Goal: Information Seeking & Learning: Find specific fact

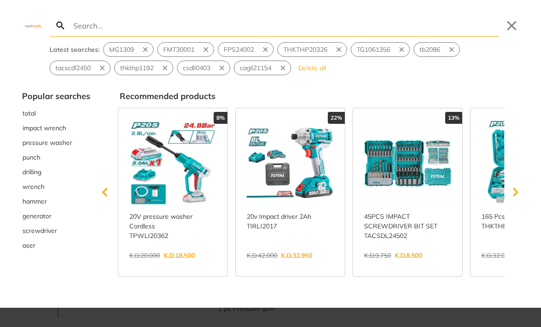
type input "v"
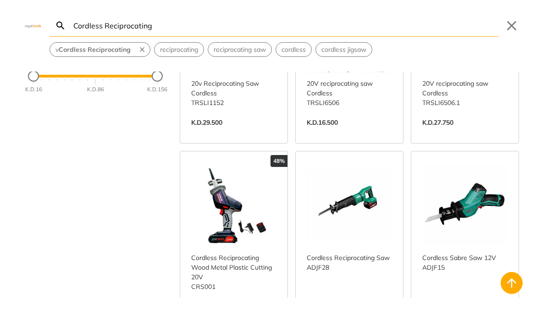
scroll to position [146, 0]
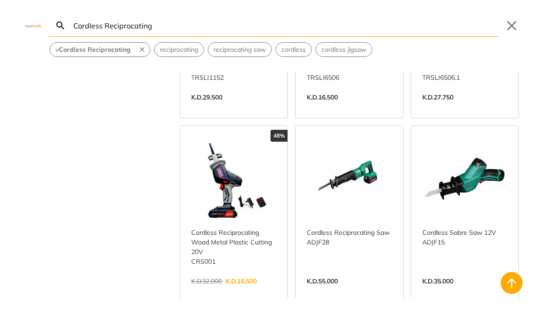
type input "Cordless Reciprocating"
click at [238, 291] on link "View more →" at bounding box center [233, 291] width 85 height 0
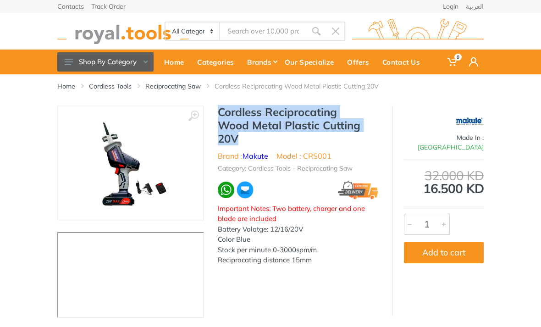
drag, startPoint x: 218, startPoint y: 111, endPoint x: 247, endPoint y: 140, distance: 41.5
click at [247, 140] on h1 "Cordless Reciprocating Wood Metal Plastic Cutting 20V" at bounding box center [298, 124] width 160 height 39
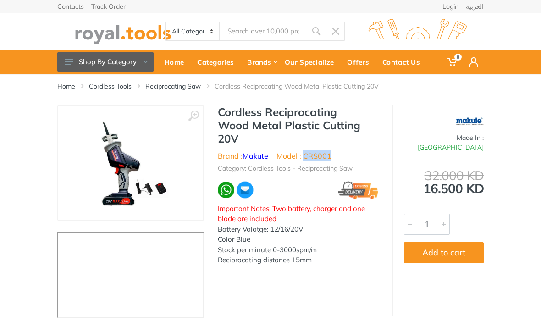
drag, startPoint x: 305, startPoint y: 154, endPoint x: 331, endPoint y: 154, distance: 26.6
click at [332, 154] on ul "Brand : Makute Model : CRS001" at bounding box center [298, 155] width 160 height 11
copy li "CRS001"
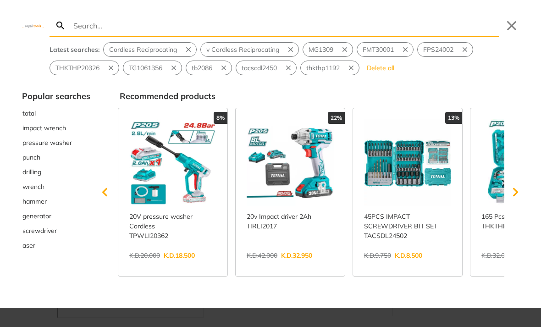
type input "High Pressure Washer 18"
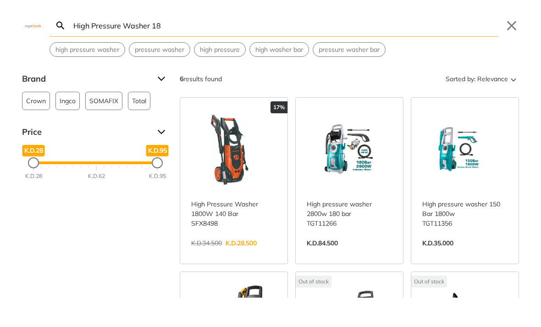
click at [246, 252] on link "View more →" at bounding box center [233, 252] width 85 height 0
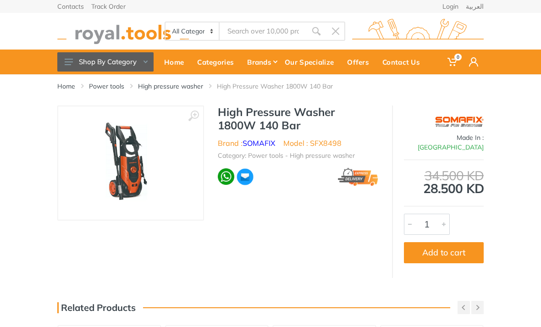
click at [335, 141] on li "Model : SFX8498" at bounding box center [312, 142] width 58 height 11
click at [335, 142] on li "Model : SFX8498" at bounding box center [312, 142] width 58 height 11
copy li "SFX8498"
click at [276, 15] on div "All Categories Power tools Cordless Tools Hand Tools Power Tools Accessories Sa…" at bounding box center [270, 31] width 440 height 37
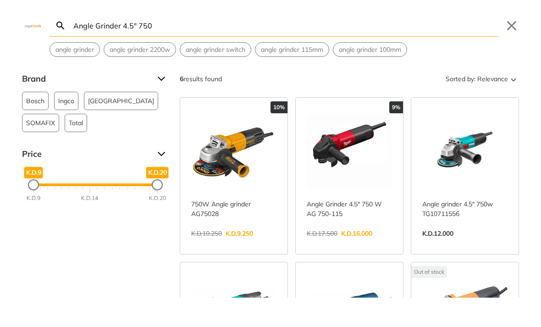
click at [344, 243] on link "View more →" at bounding box center [349, 243] width 85 height 0
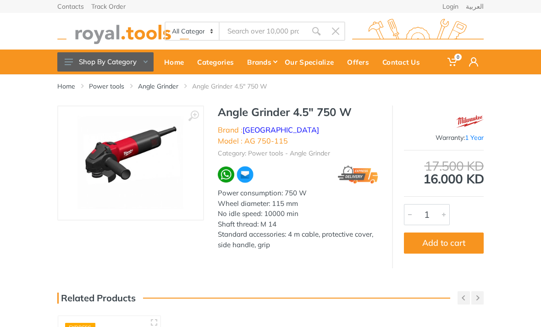
click at [288, 135] on li "Model : AG 750-115" at bounding box center [253, 140] width 70 height 11
drag, startPoint x: 323, startPoint y: 129, endPoint x: 352, endPoint y: 128, distance: 29.3
click at [288, 135] on li "Model : AG 750-115" at bounding box center [253, 140] width 70 height 11
copy li "AG 750-115"
type input "500NM 20v Cordless impa"
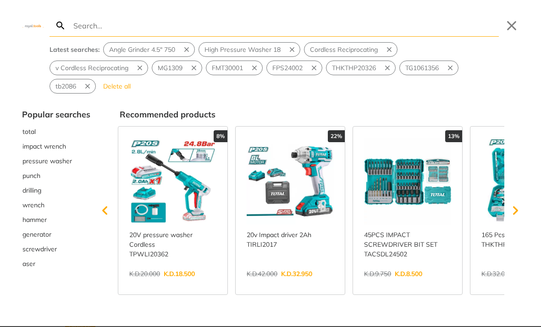
type input "500NM 20v Cordless impa"
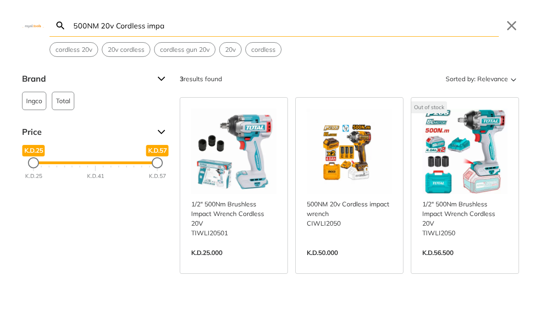
click at [344, 262] on link "View more →" at bounding box center [349, 262] width 85 height 0
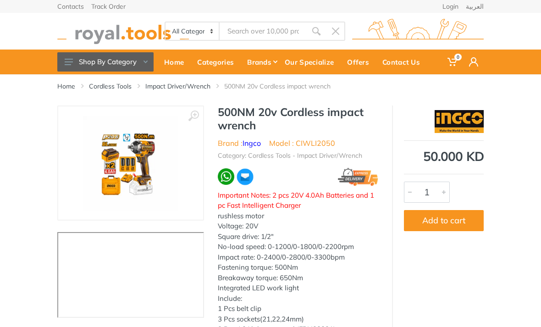
click at [321, 140] on li "Model : CIWLI2050" at bounding box center [302, 142] width 66 height 11
click at [321, 141] on li "Model : CIWLI2050" at bounding box center [302, 142] width 66 height 11
copy li "CIWLI2050"
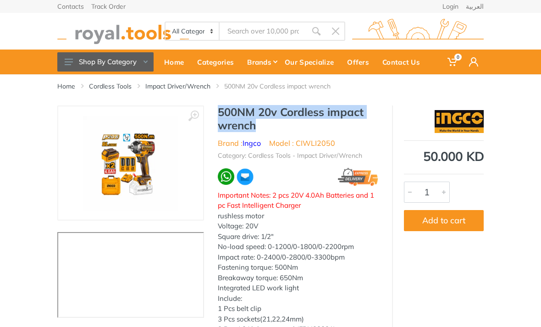
drag, startPoint x: 226, startPoint y: 112, endPoint x: 260, endPoint y: 120, distance: 34.7
click at [260, 120] on h1 "500NM 20v Cordless impact wrench" at bounding box center [298, 118] width 160 height 27
copy h1 "500NM 20v Cordless impact wrench"
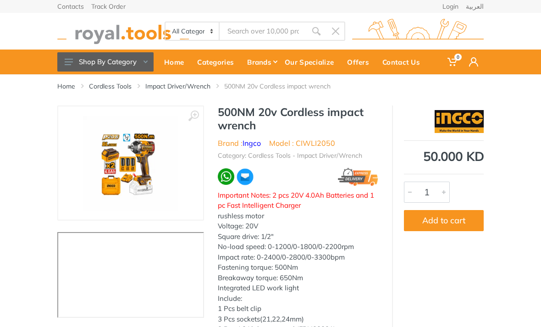
click at [277, 21] on div "All Categories Power tools Cordless Tools Hand Tools Power Tools Accessories Sa…" at bounding box center [270, 31] width 440 height 37
paste input "850NM 20v Cordless impa"
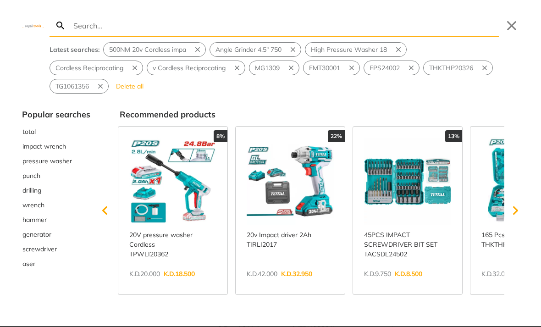
type input "850NM 20v Cordless impa"
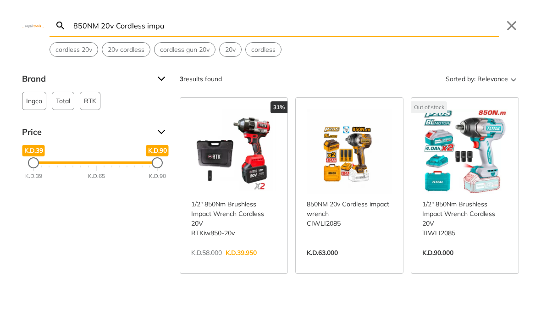
click at [364, 262] on link "View more →" at bounding box center [349, 262] width 85 height 0
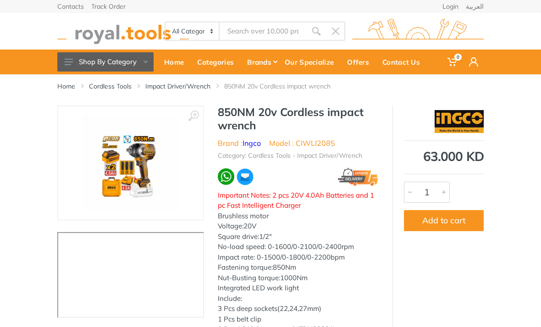
click at [326, 142] on li "Model : CIWLI2085" at bounding box center [302, 142] width 66 height 11
copy li "CIWLI2085"
click at [227, 111] on h1 "850NM 20v Cordless impact wrench" at bounding box center [298, 118] width 160 height 27
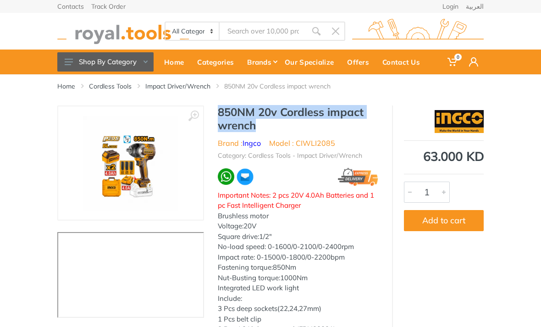
drag, startPoint x: 215, startPoint y: 107, endPoint x: 255, endPoint y: 124, distance: 42.9
click at [255, 124] on div "850NM 20v Cordless impact wrench Brand : Ingco Model : CIWLI2085 Category: Cord…" at bounding box center [298, 237] width 188 height 265
copy h1 "850NM 20v Cordless impact wrench"
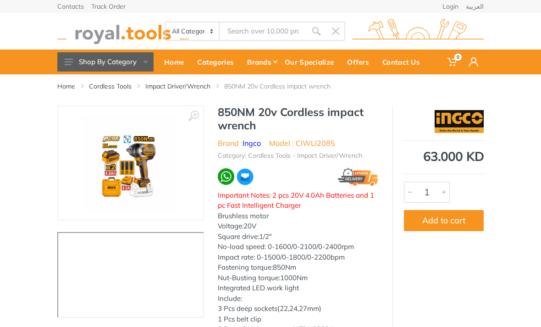
click at [411, 126] on div at bounding box center [444, 121] width 80 height 23
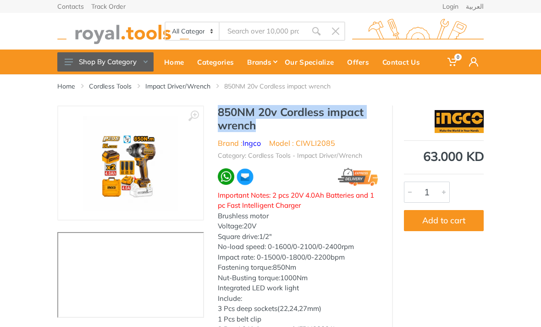
drag, startPoint x: 223, startPoint y: 118, endPoint x: 252, endPoint y: 122, distance: 29.6
click at [254, 122] on h1 "850NM 20v Cordless impact wrench" at bounding box center [298, 118] width 160 height 27
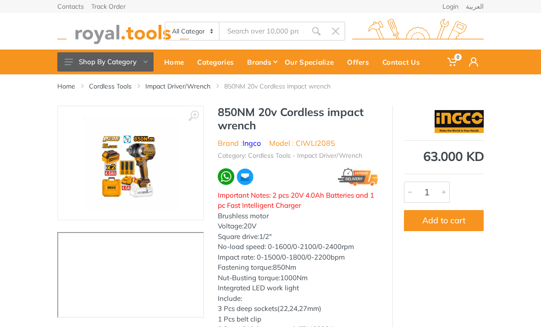
click at [313, 146] on li "Model : CIWLI2085" at bounding box center [302, 142] width 66 height 11
